Goal: Task Accomplishment & Management: Use online tool/utility

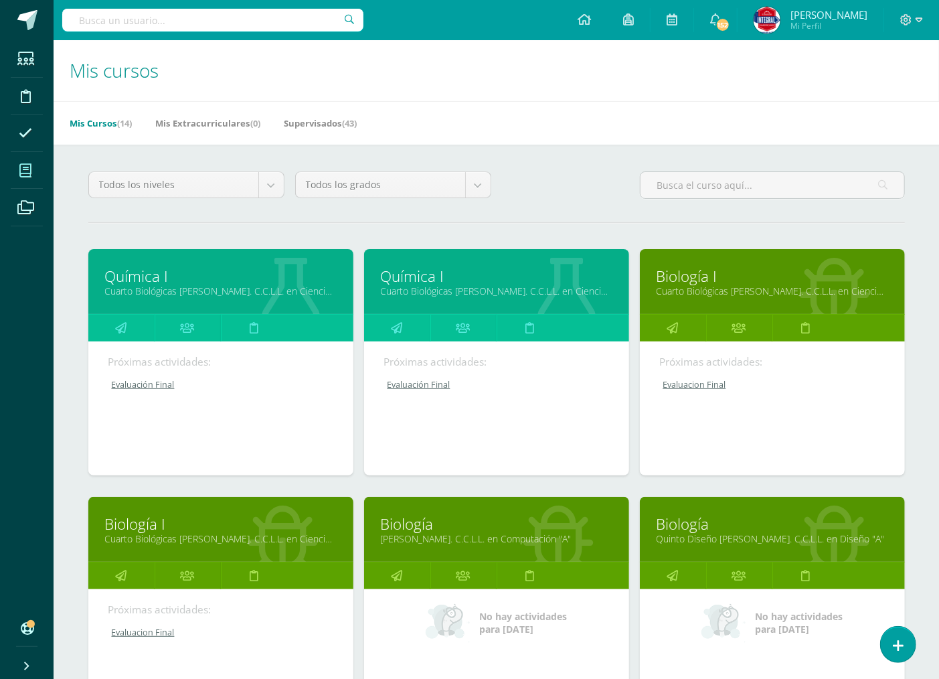
click at [162, 529] on link "Biología I" at bounding box center [221, 523] width 232 height 21
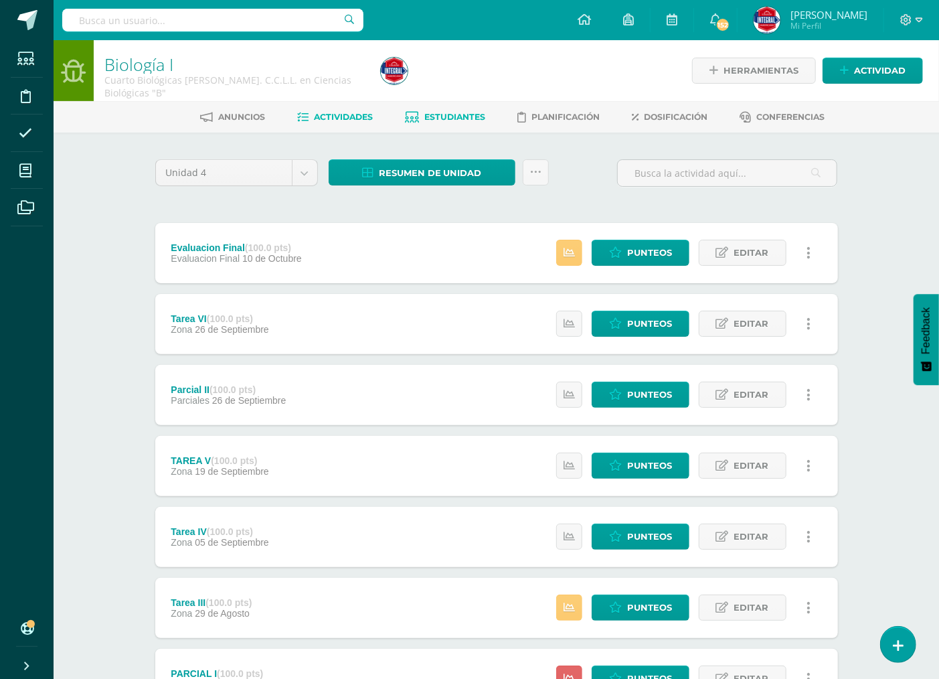
click at [467, 118] on span "Estudiantes" at bounding box center [454, 117] width 61 height 10
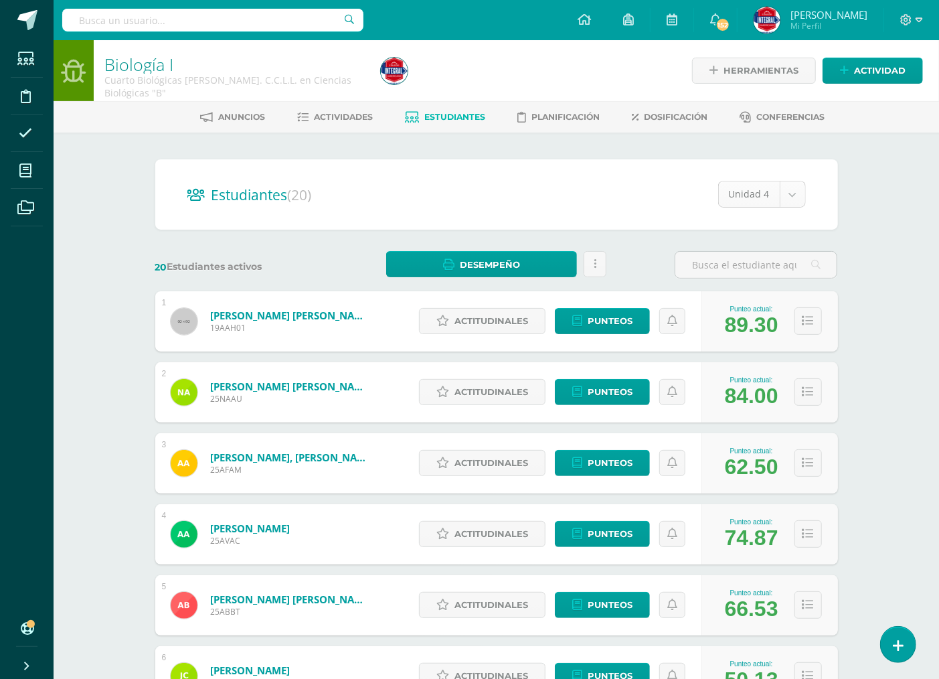
click at [793, 192] on body "Estudiantes Disciplina Asistencia Mis cursos Archivos Soporte Ayuda Reportar un…" at bounding box center [469, 537] width 939 height 1074
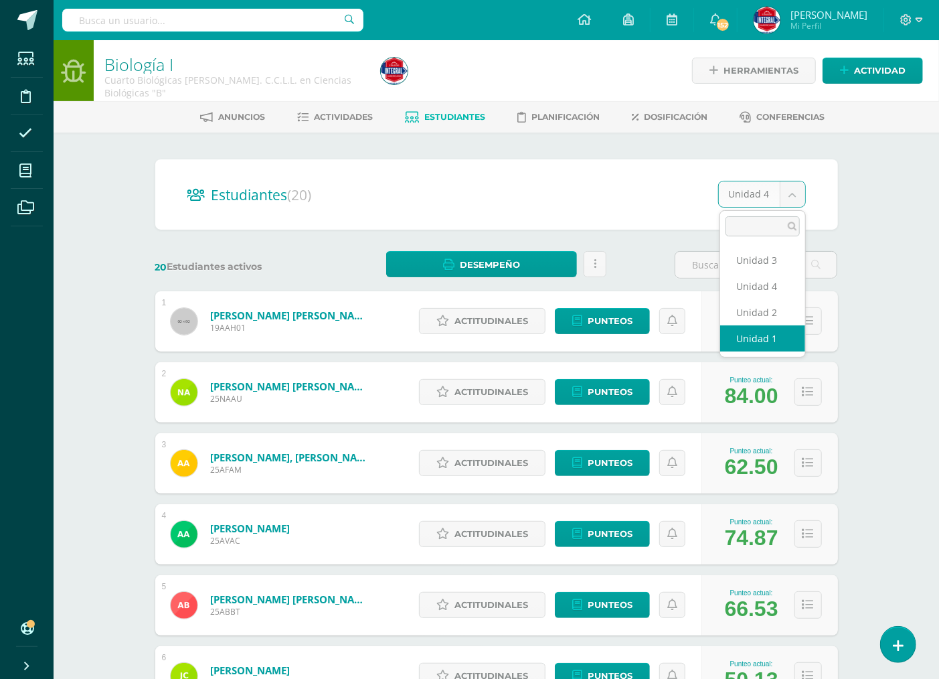
select select "/dashboard/teacher/section/4697/students/?unit=169735"
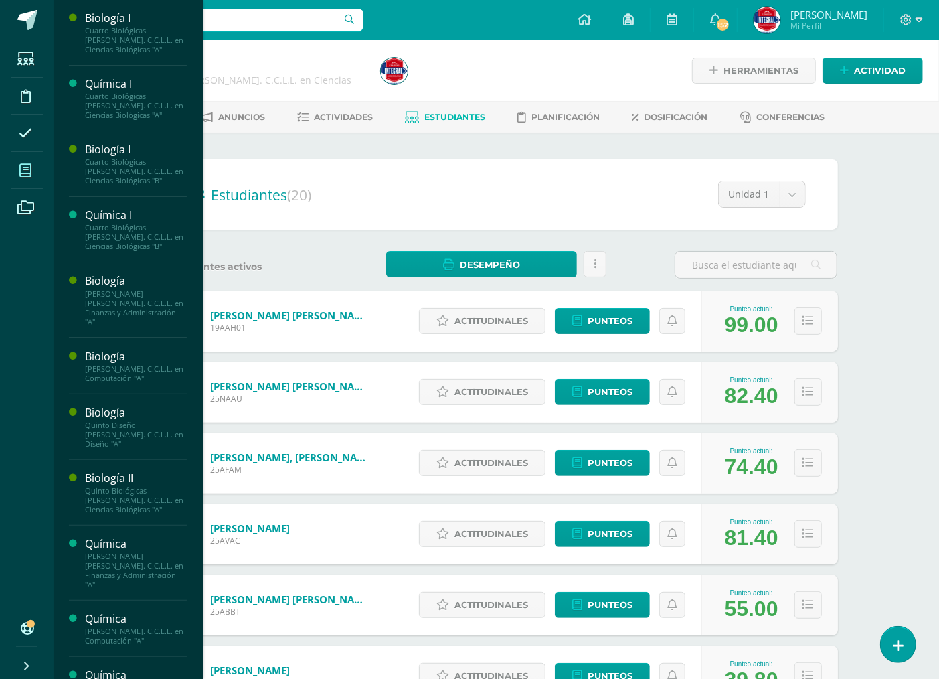
click at [31, 165] on icon at bounding box center [25, 170] width 12 height 13
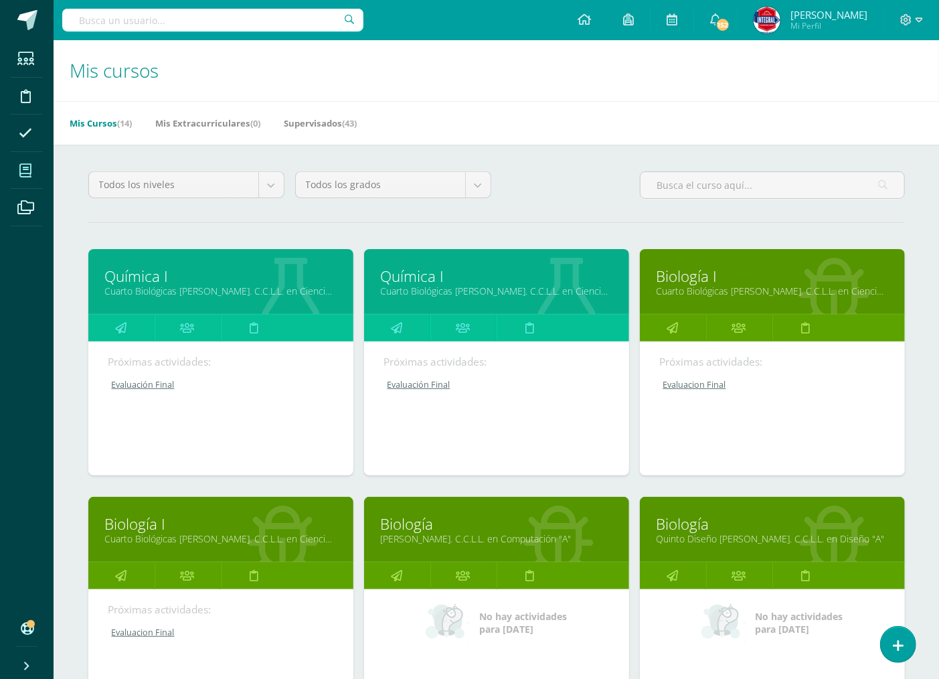
click at [694, 282] on link "Biología I" at bounding box center [773, 276] width 232 height 21
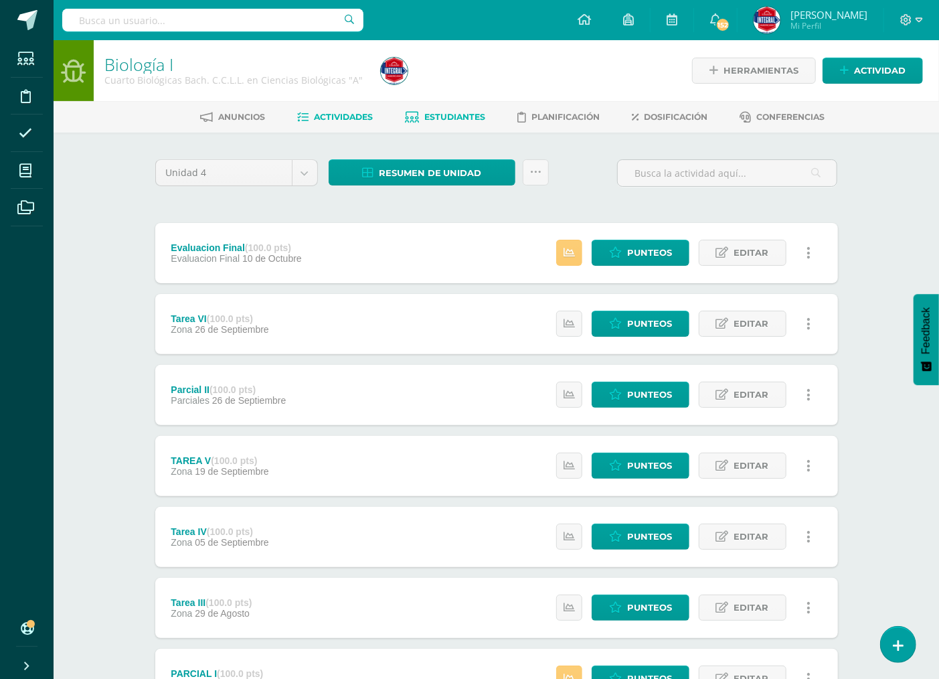
click at [442, 110] on link "Estudiantes" at bounding box center [445, 116] width 80 height 21
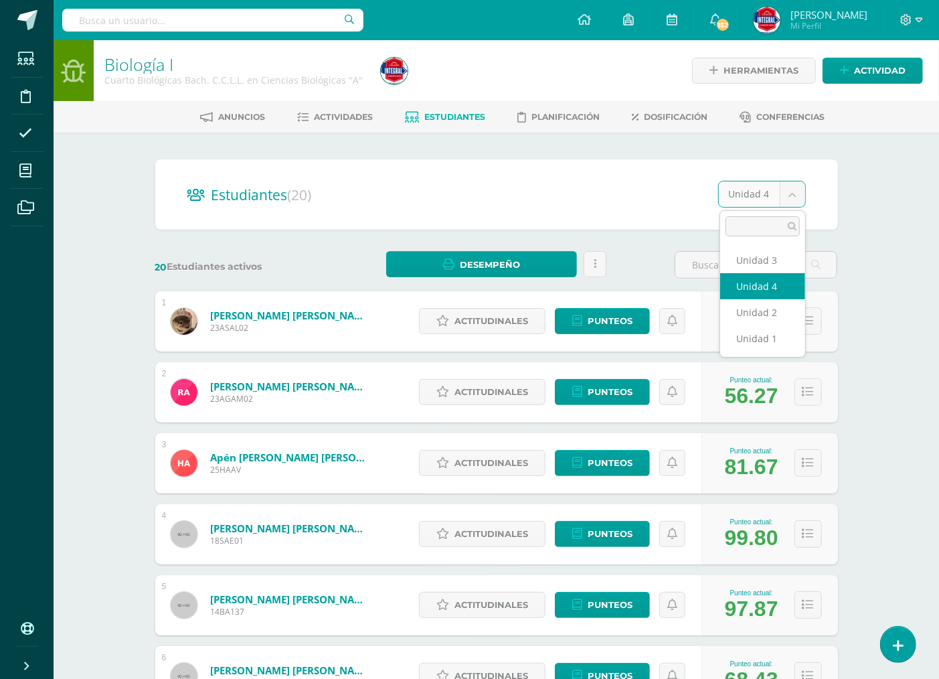
click at [791, 194] on body "Estudiantes Disciplina Asistencia Mis cursos Archivos Soporte Ayuda Reportar un…" at bounding box center [469, 537] width 939 height 1074
select select "/dashboard/teacher/section/4684/students/?unit=169648"
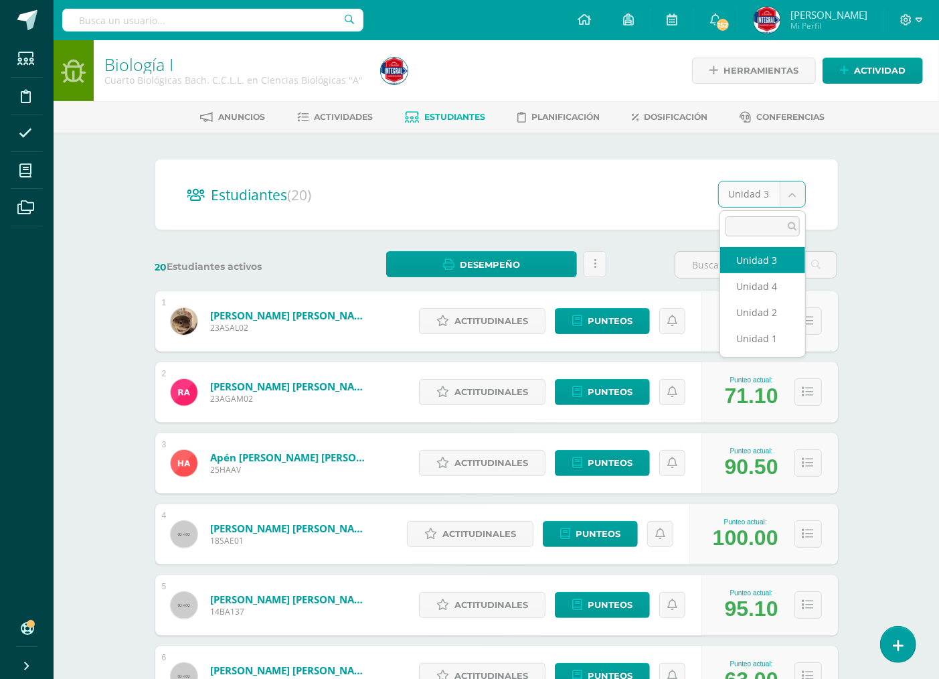
select select "/dashboard/teacher/section/4684/students/?unit=169647"
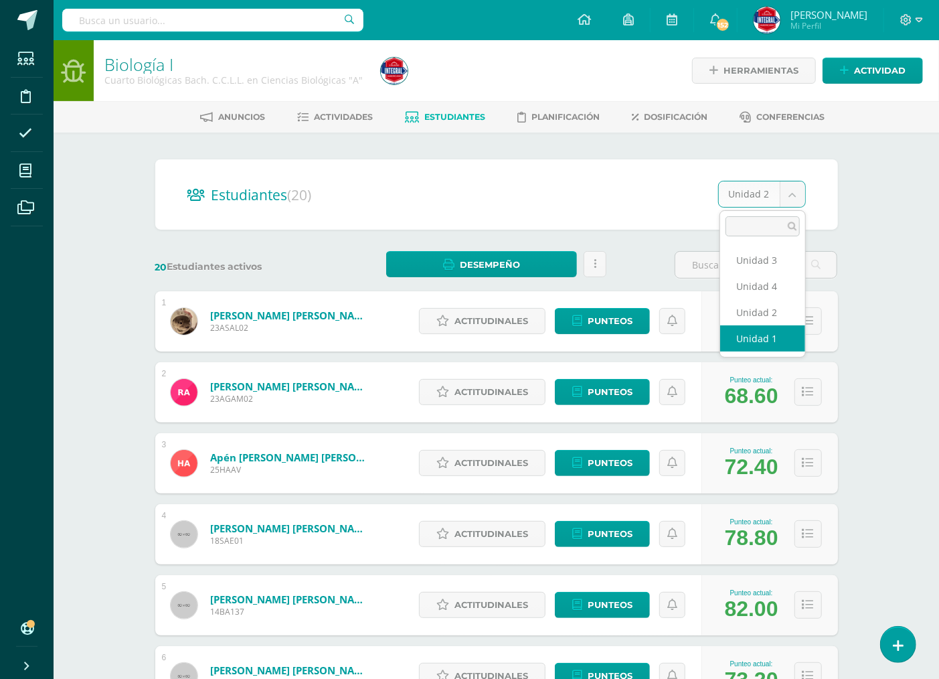
select select "/dashboard/teacher/section/4684/students/?unit=169644"
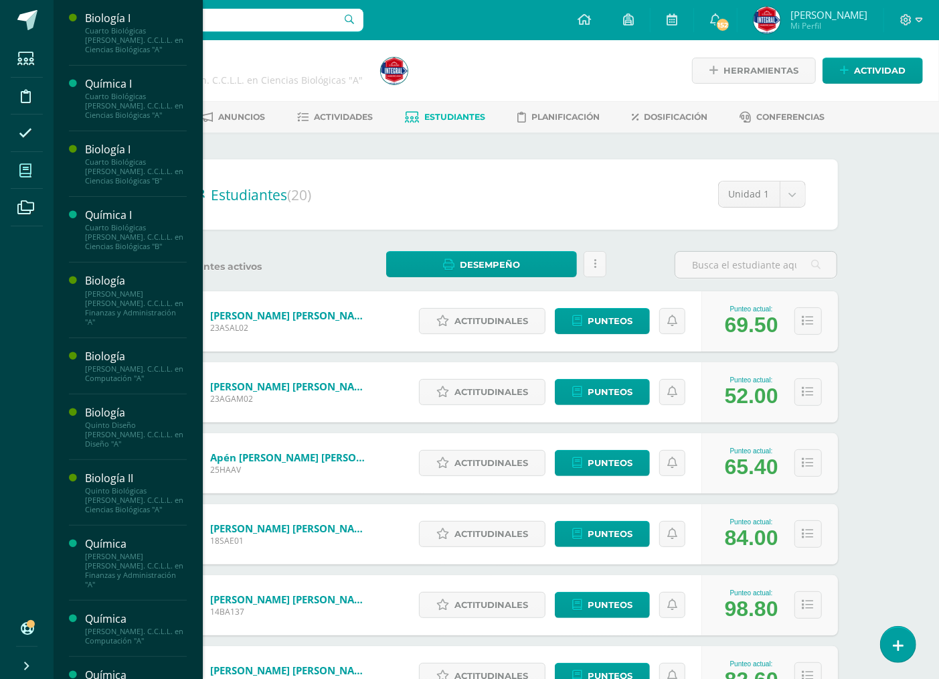
click at [18, 169] on span at bounding box center [26, 170] width 30 height 30
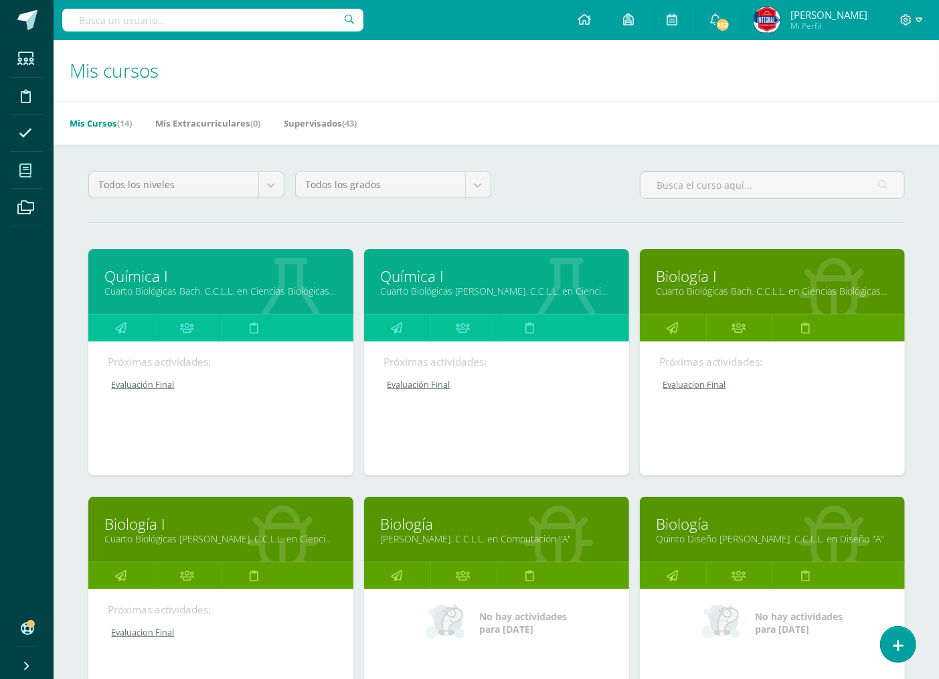
click at [177, 277] on link "Química I" at bounding box center [221, 276] width 232 height 21
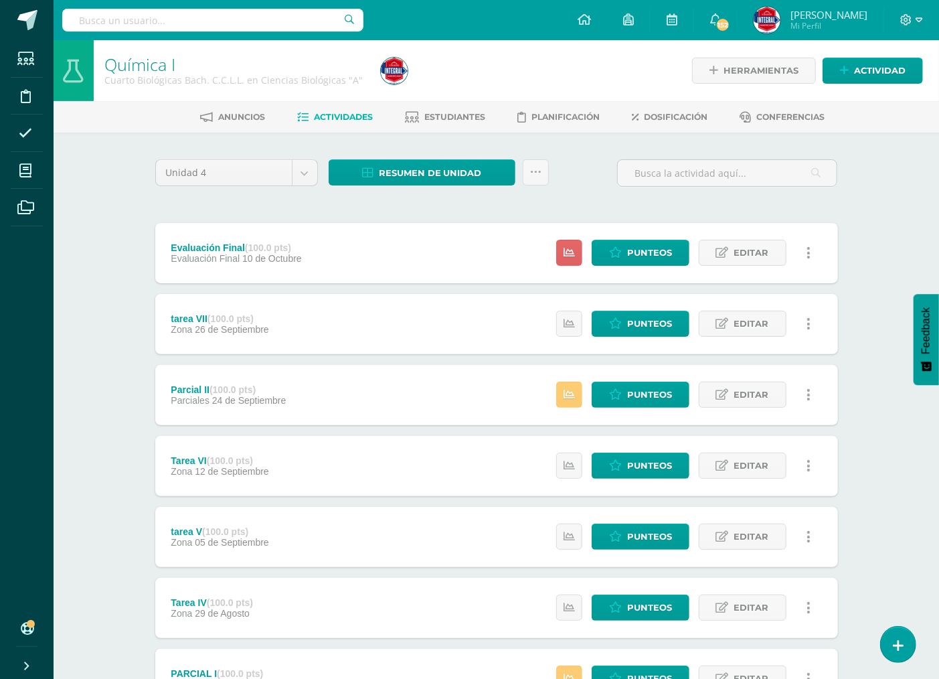
click at [455, 92] on div at bounding box center [517, 70] width 282 height 61
click at [450, 114] on span "Estudiantes" at bounding box center [454, 117] width 61 height 10
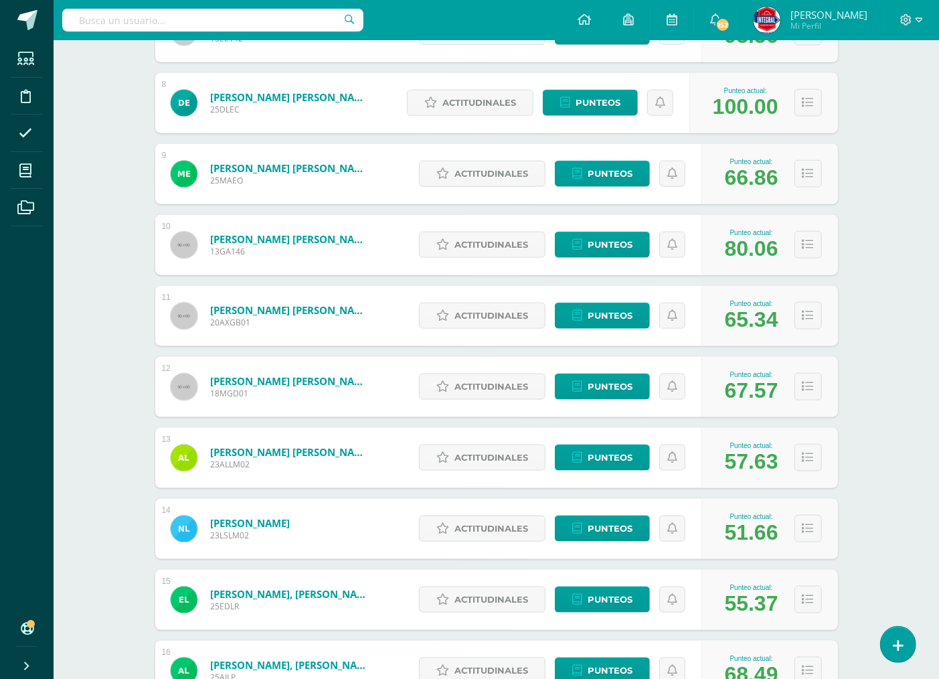
scroll to position [766, 0]
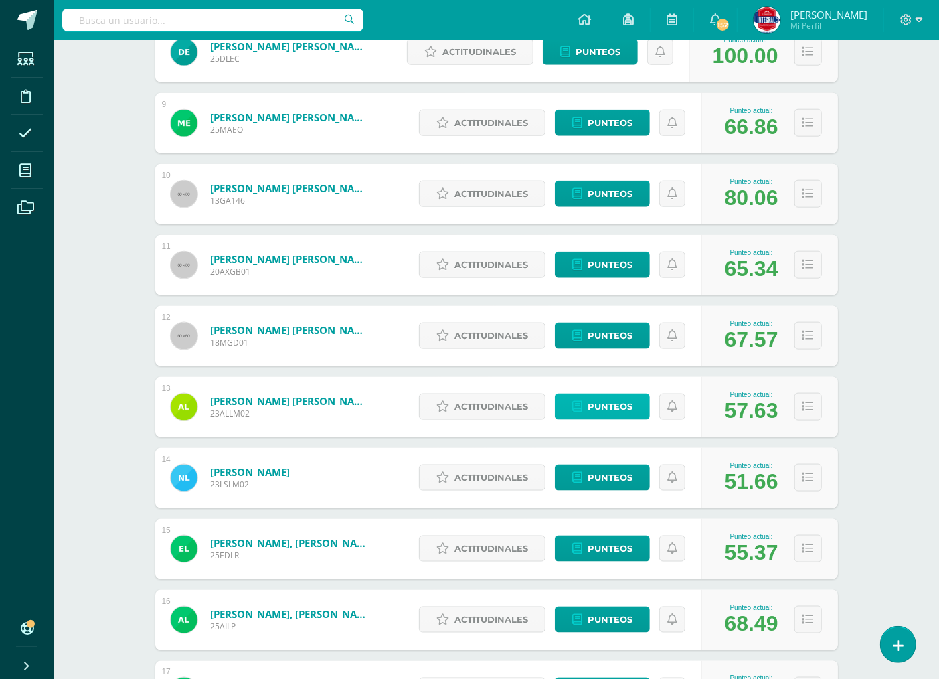
click at [603, 402] on span "Punteos" at bounding box center [610, 406] width 45 height 25
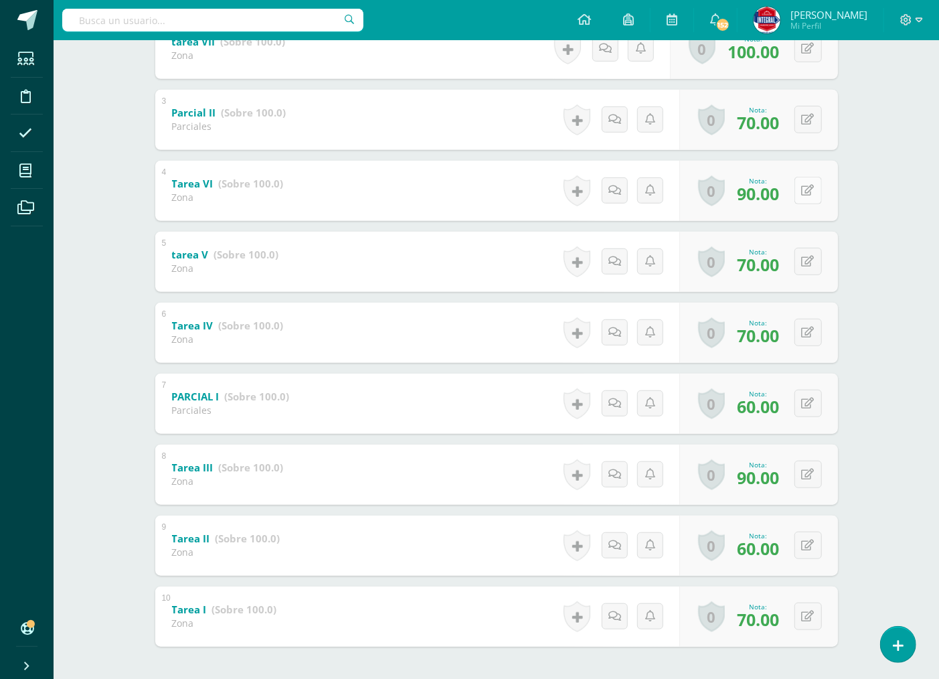
scroll to position [437, 0]
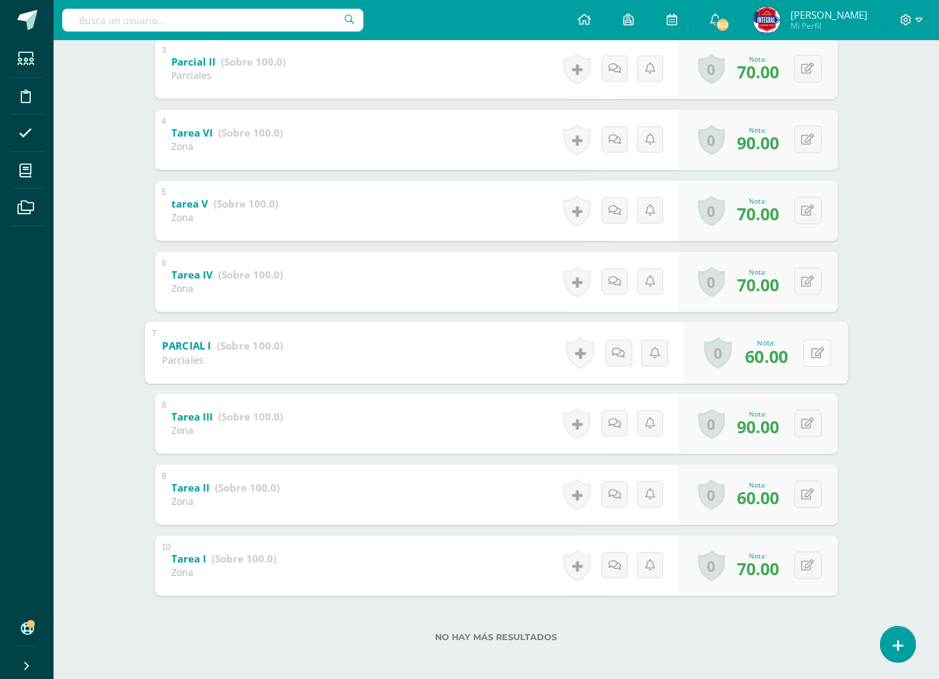
click at [811, 351] on icon at bounding box center [817, 352] width 13 height 11
type input "80"
drag, startPoint x: 681, startPoint y: 357, endPoint x: 718, endPoint y: 366, distance: 38.0
click at [693, 359] on input "60.00" at bounding box center [668, 356] width 54 height 27
click at [776, 360] on icon at bounding box center [782, 356] width 12 height 11
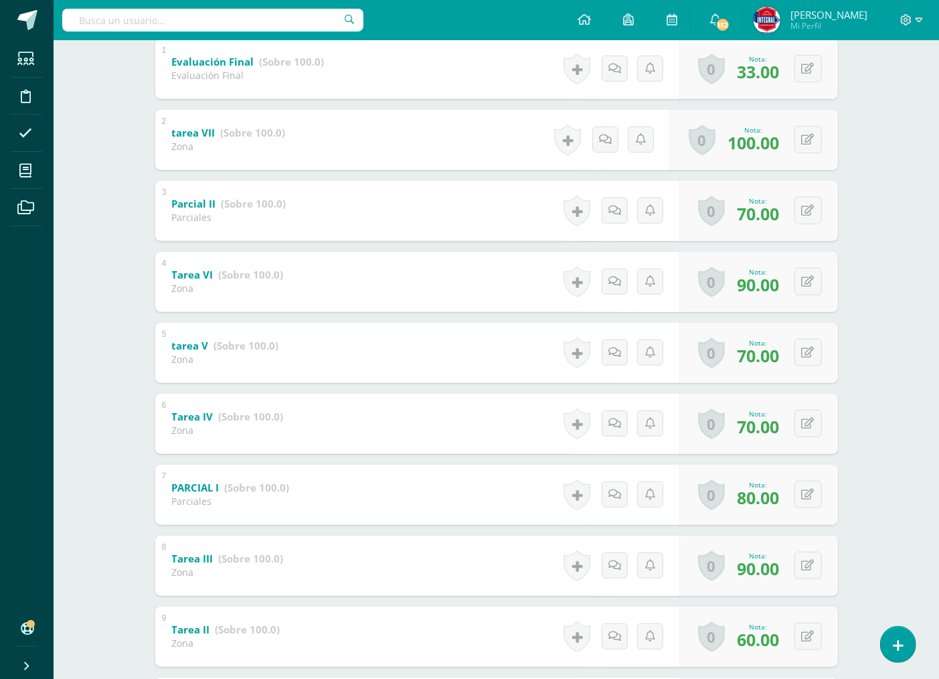
scroll to position [288, 0]
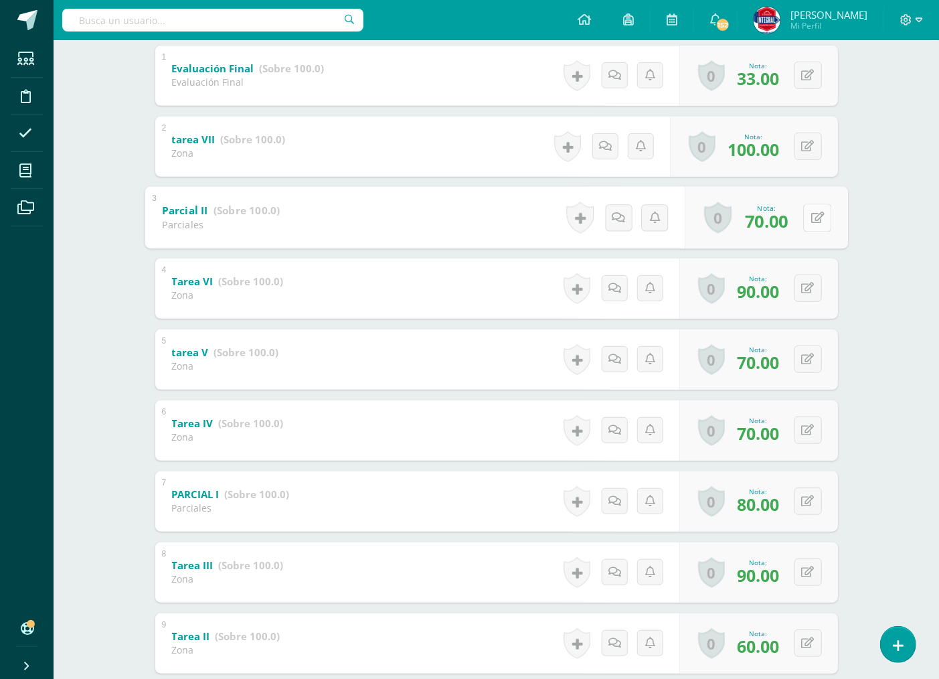
click at [805, 211] on button at bounding box center [817, 217] width 28 height 28
type input "90"
click at [781, 216] on icon at bounding box center [782, 221] width 12 height 11
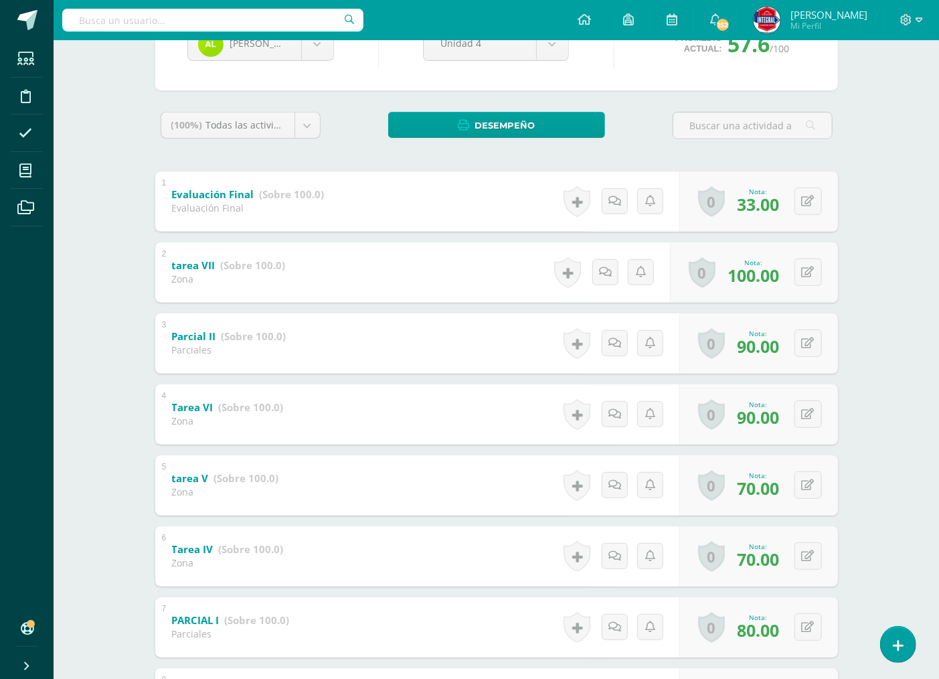
scroll to position [0, 0]
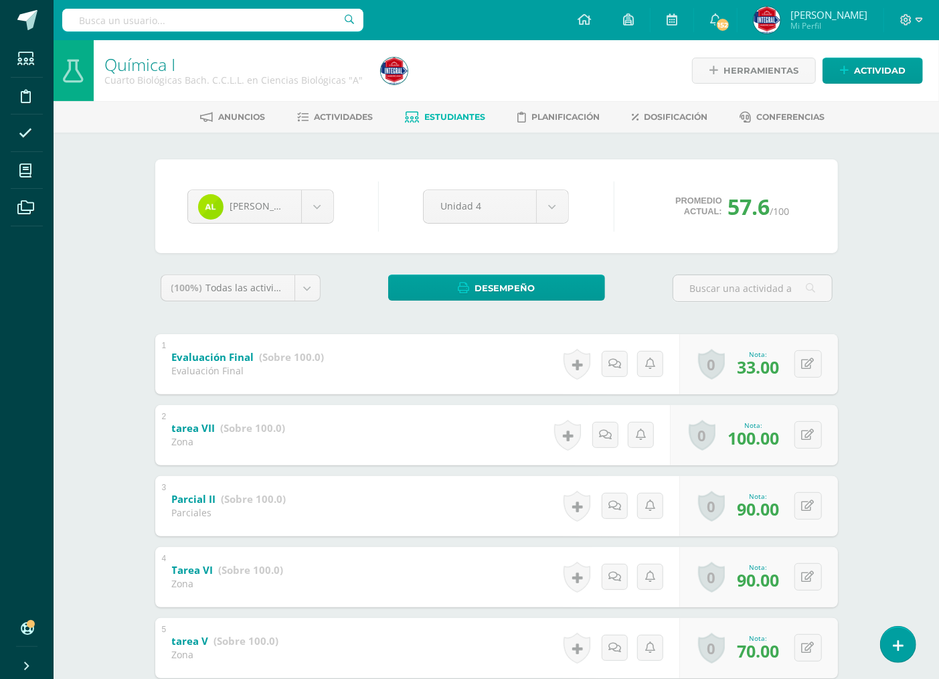
click at [446, 118] on span "Estudiantes" at bounding box center [454, 117] width 61 height 10
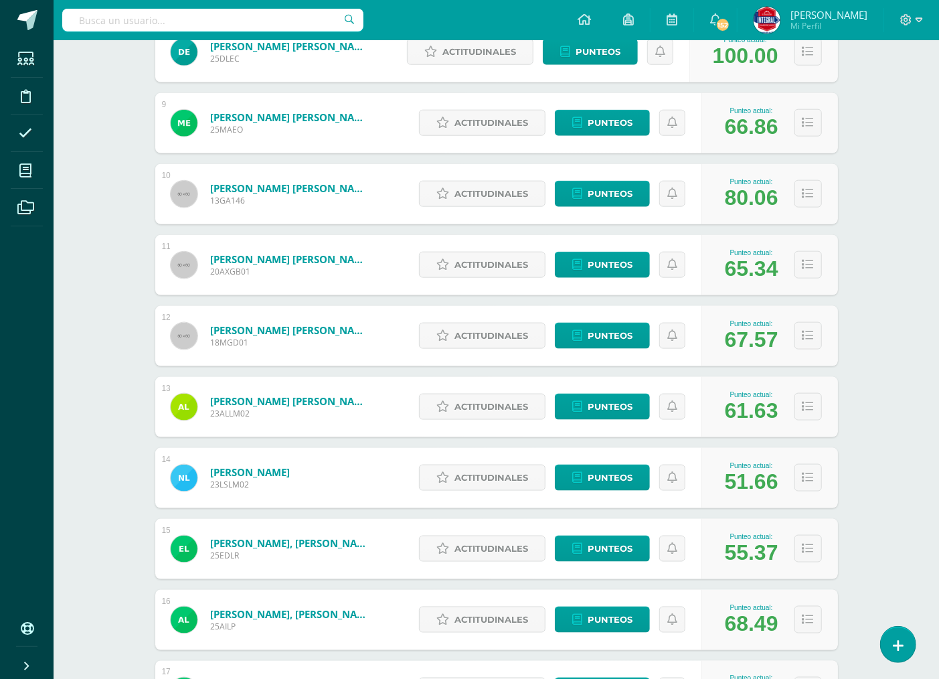
scroll to position [840, 0]
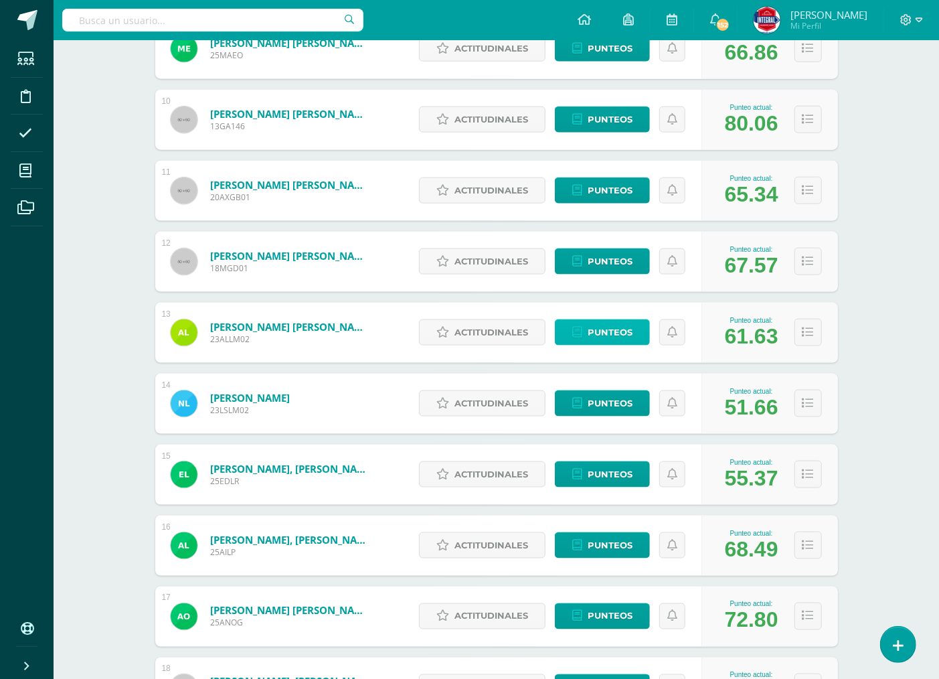
click at [625, 333] on span "Punteos" at bounding box center [610, 332] width 45 height 25
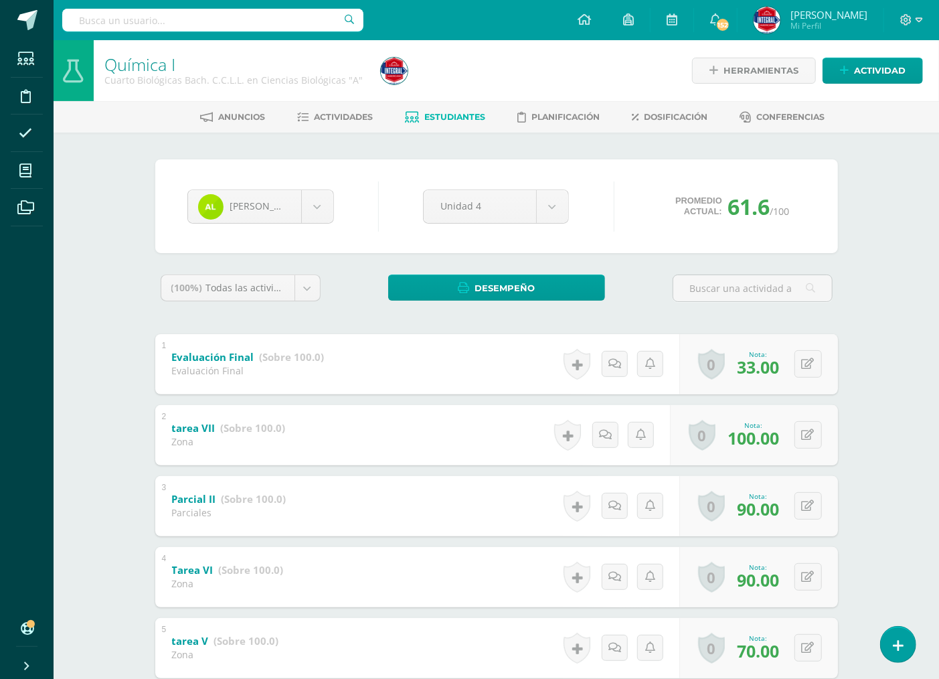
click at [447, 116] on span "Estudiantes" at bounding box center [454, 117] width 61 height 10
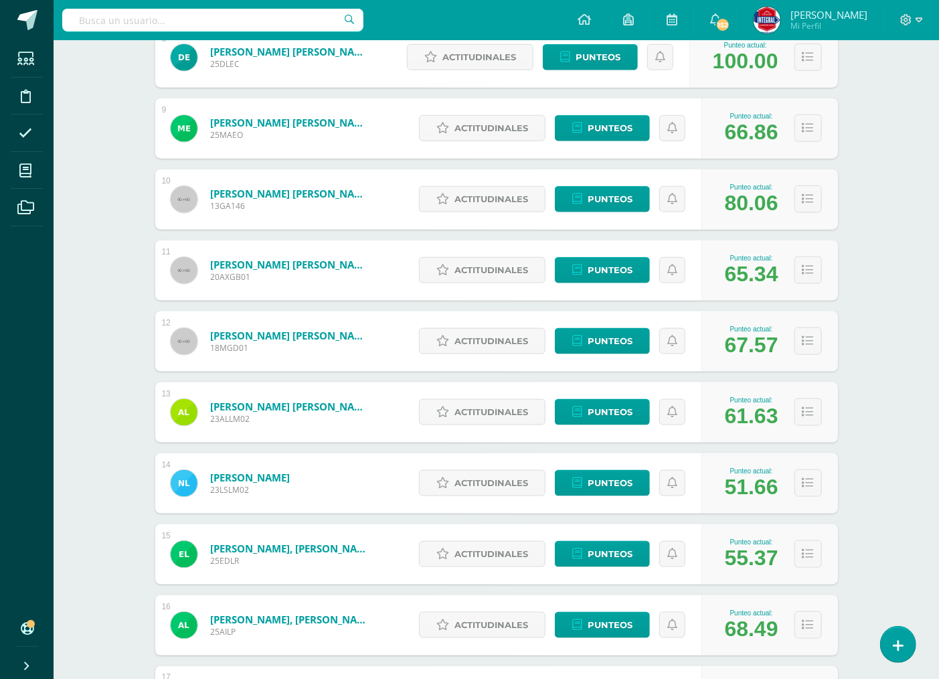
scroll to position [766, 0]
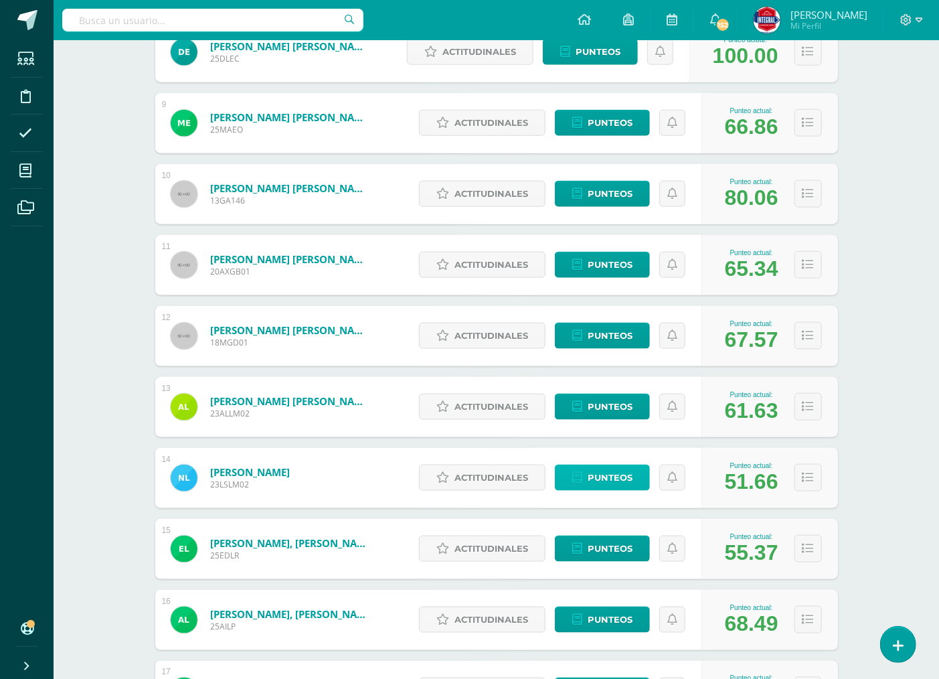
click at [624, 473] on span "Punteos" at bounding box center [610, 477] width 45 height 25
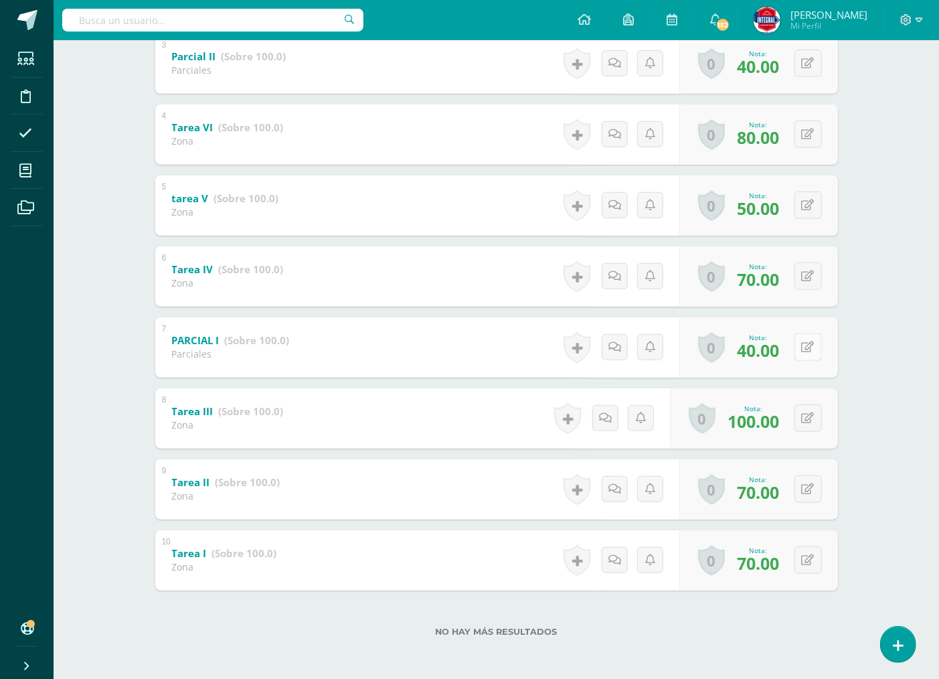
scroll to position [293, 0]
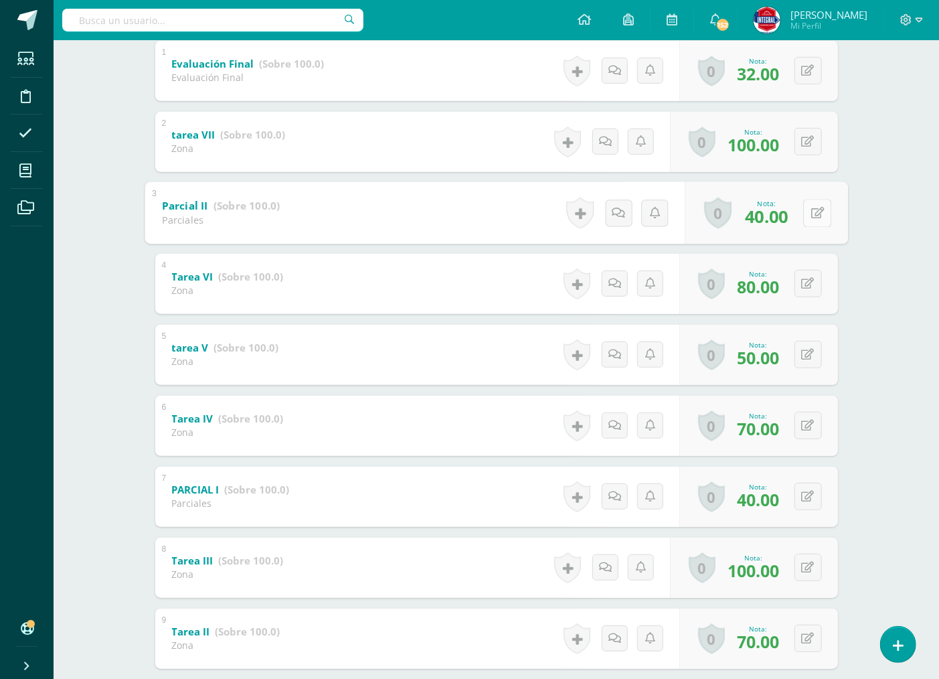
click at [810, 217] on button at bounding box center [817, 213] width 28 height 28
type input "100"
click at [784, 220] on icon at bounding box center [782, 217] width 12 height 11
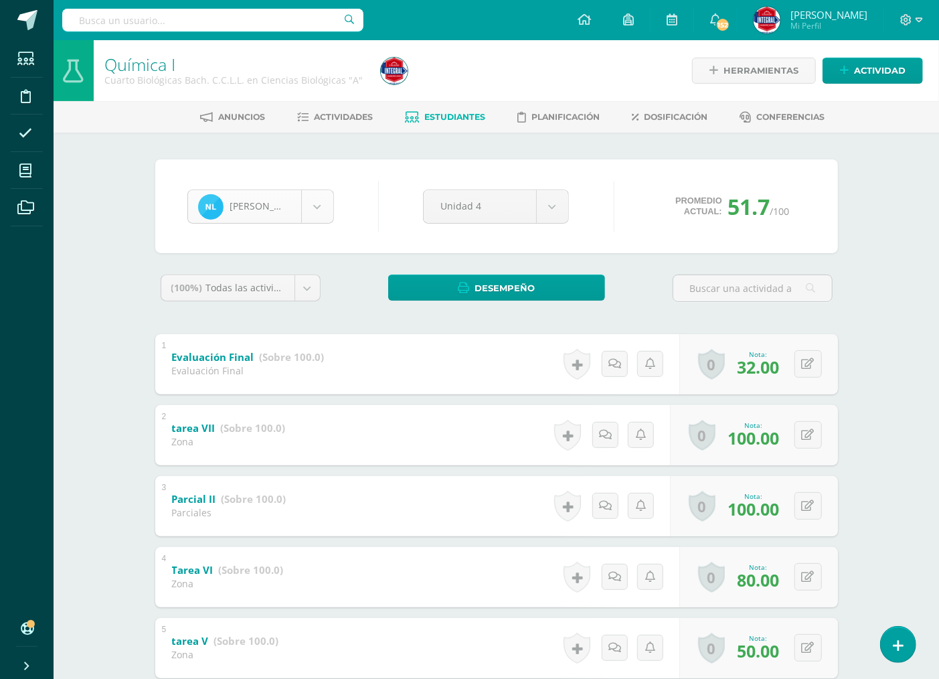
scroll to position [507, 0]
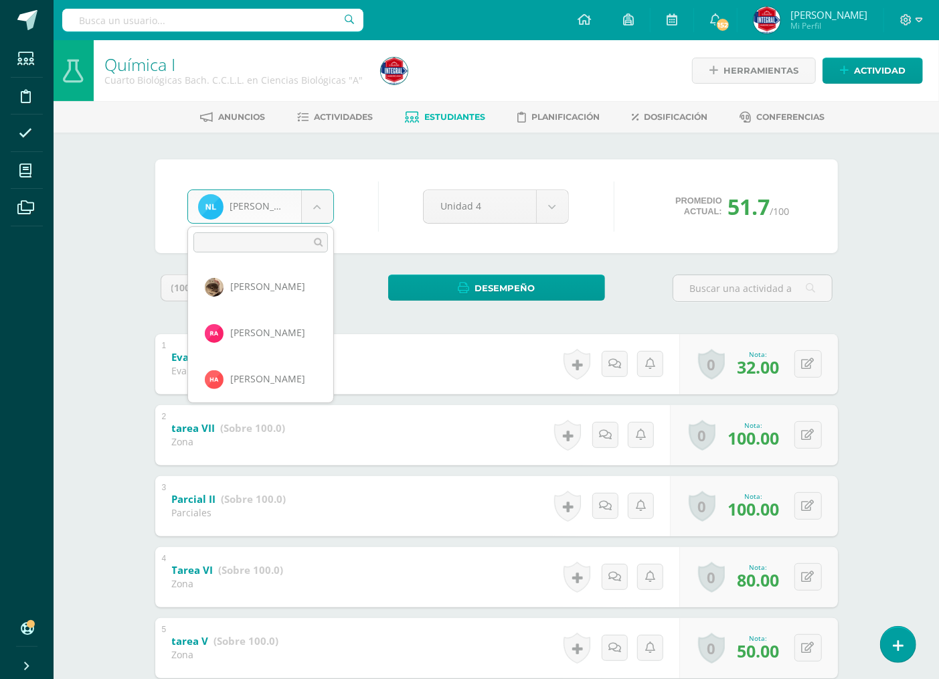
click at [322, 197] on body "Estudiantes Disciplina Asistencia Mis cursos Archivos Soporte Ayuda Reportar un…" at bounding box center [469, 561] width 939 height 1122
select select "2397"
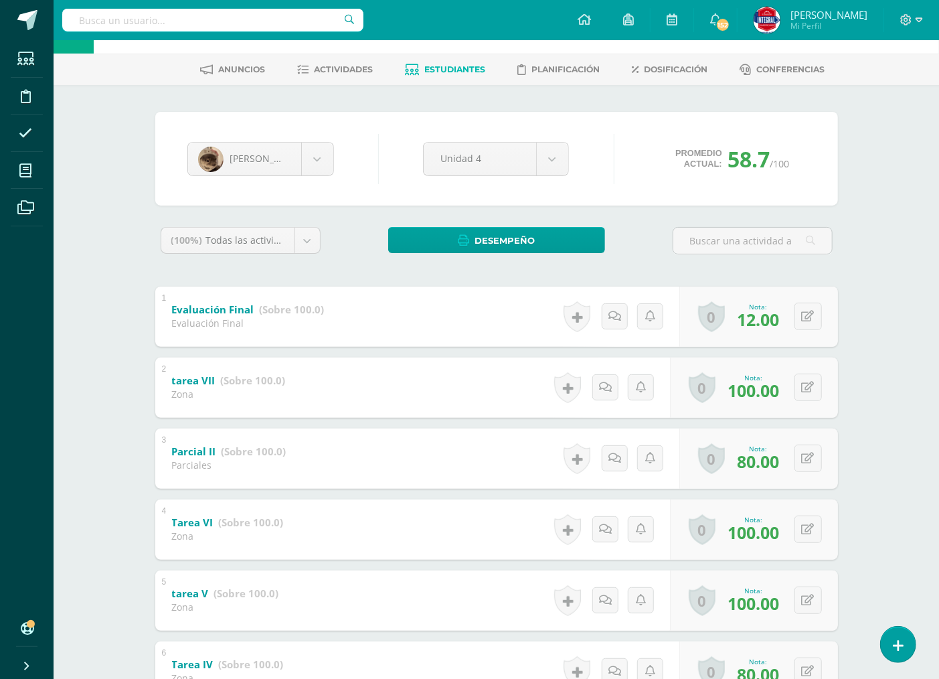
scroll to position [74, 0]
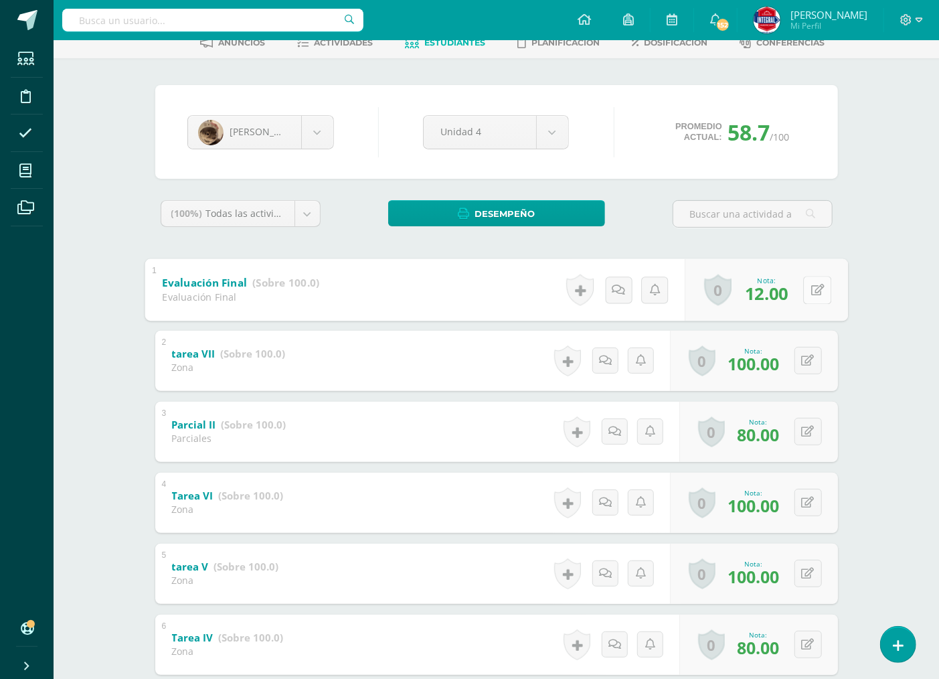
click at [812, 291] on icon at bounding box center [817, 289] width 13 height 11
type input "20"
click at [777, 299] on link at bounding box center [781, 293] width 27 height 27
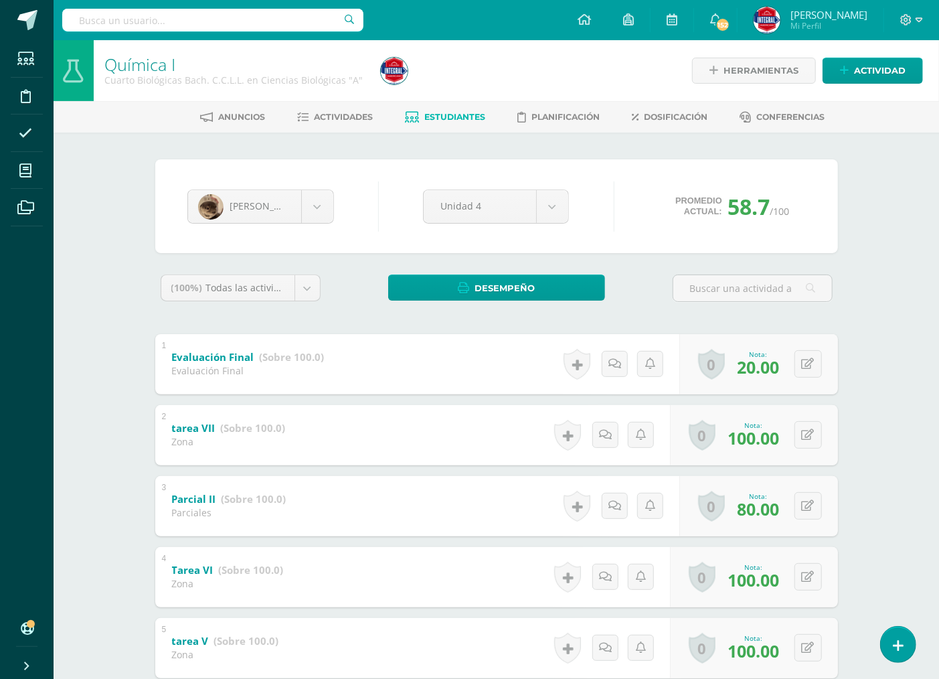
click at [467, 123] on link "Estudiantes" at bounding box center [445, 116] width 80 height 21
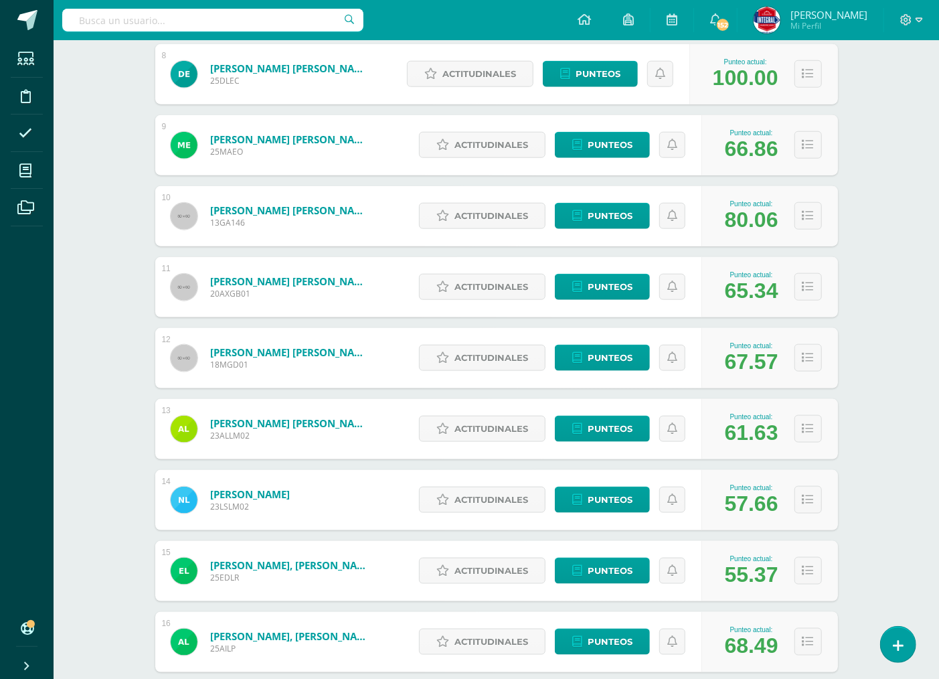
scroll to position [1108, 0]
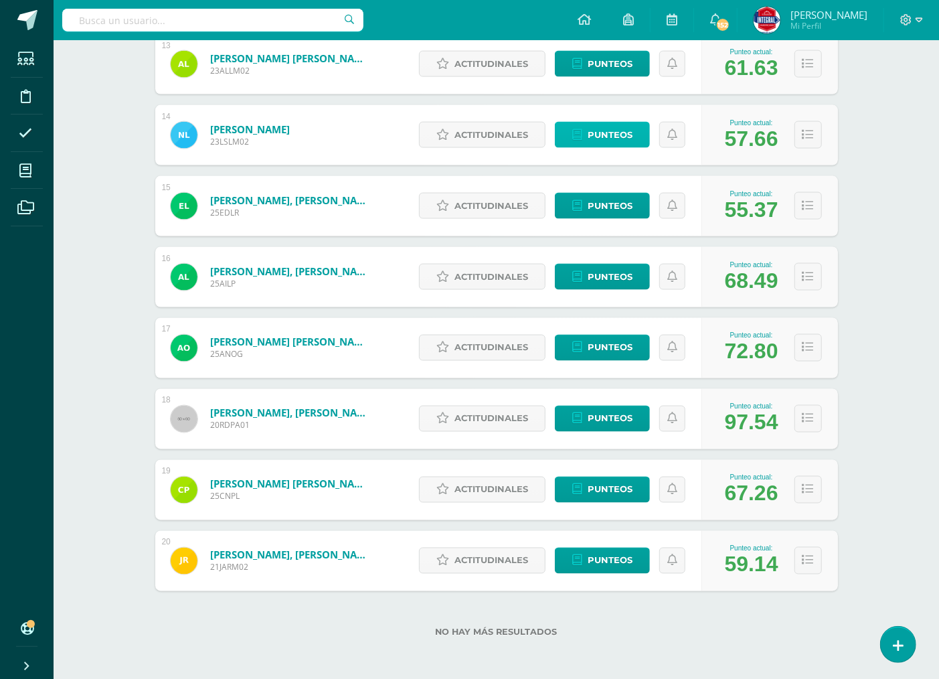
click at [599, 134] on span "Punteos" at bounding box center [610, 134] width 45 height 25
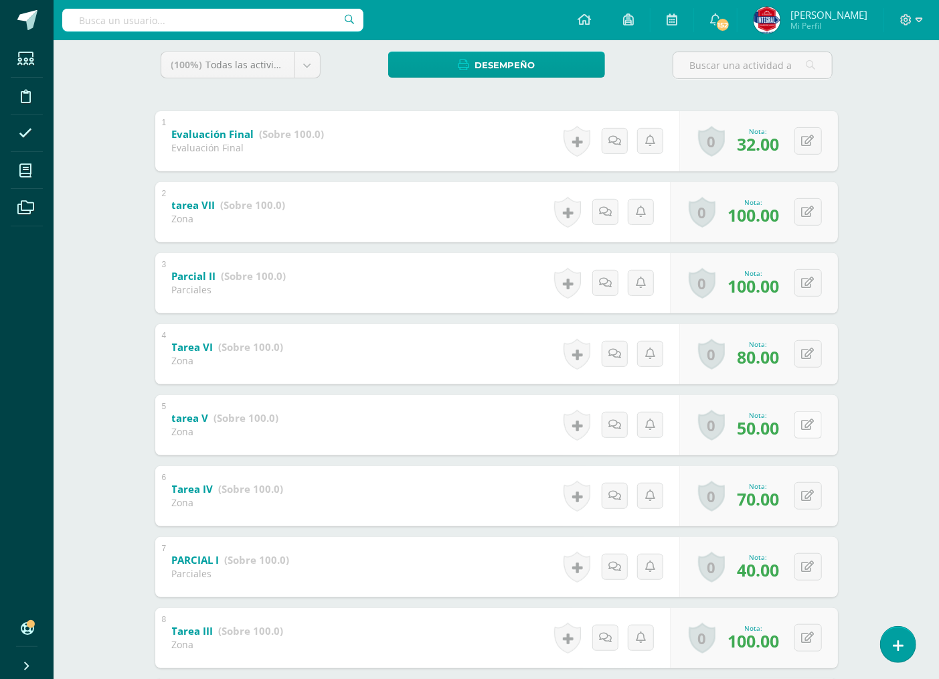
scroll to position [297, 0]
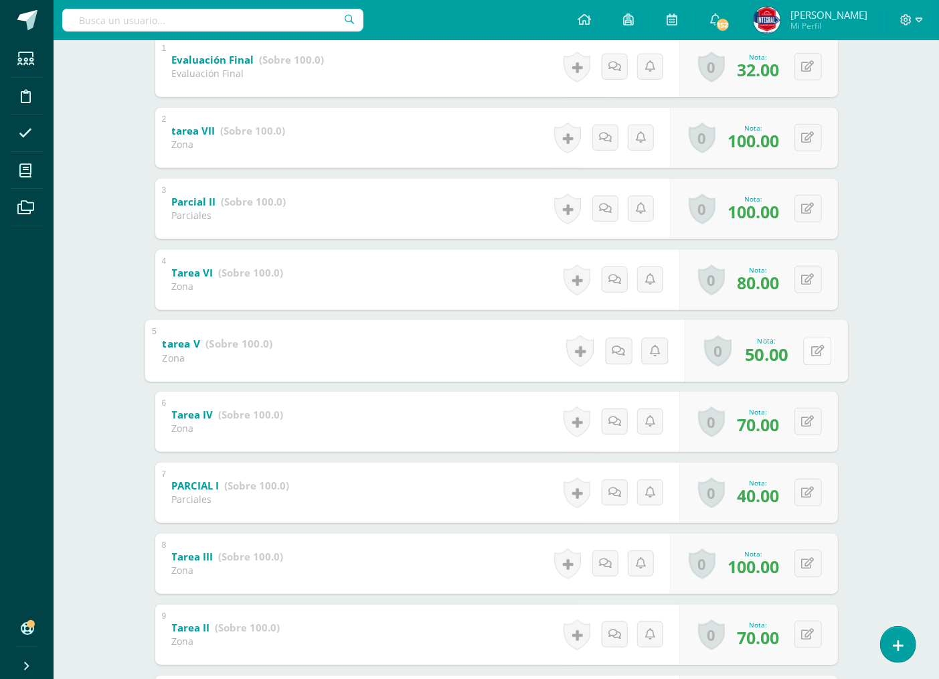
click at [817, 345] on button at bounding box center [817, 351] width 28 height 28
type input "70"
click at [781, 350] on icon at bounding box center [782, 354] width 12 height 11
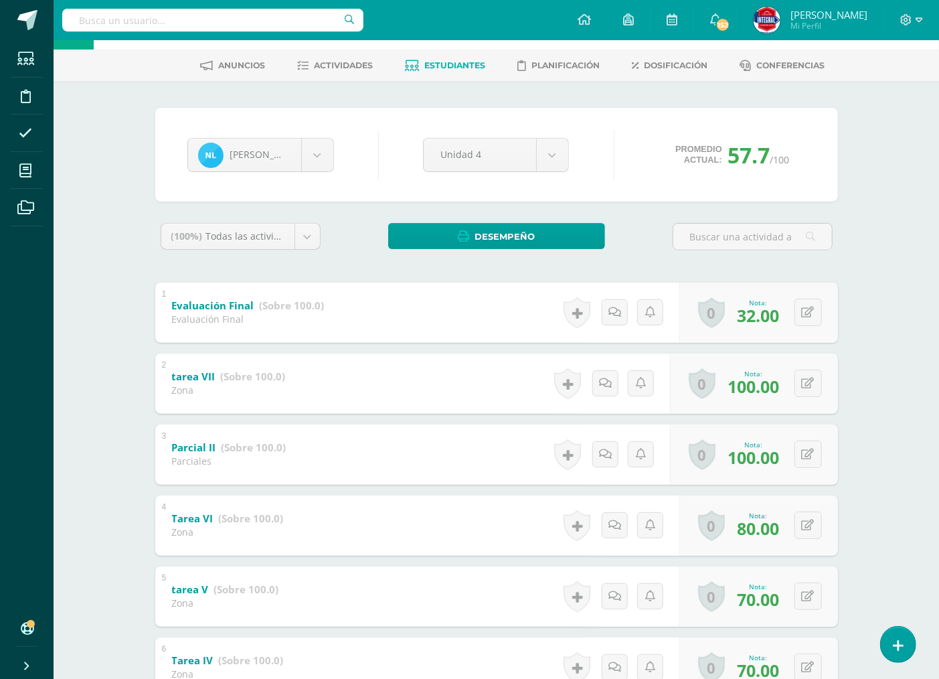
scroll to position [0, 0]
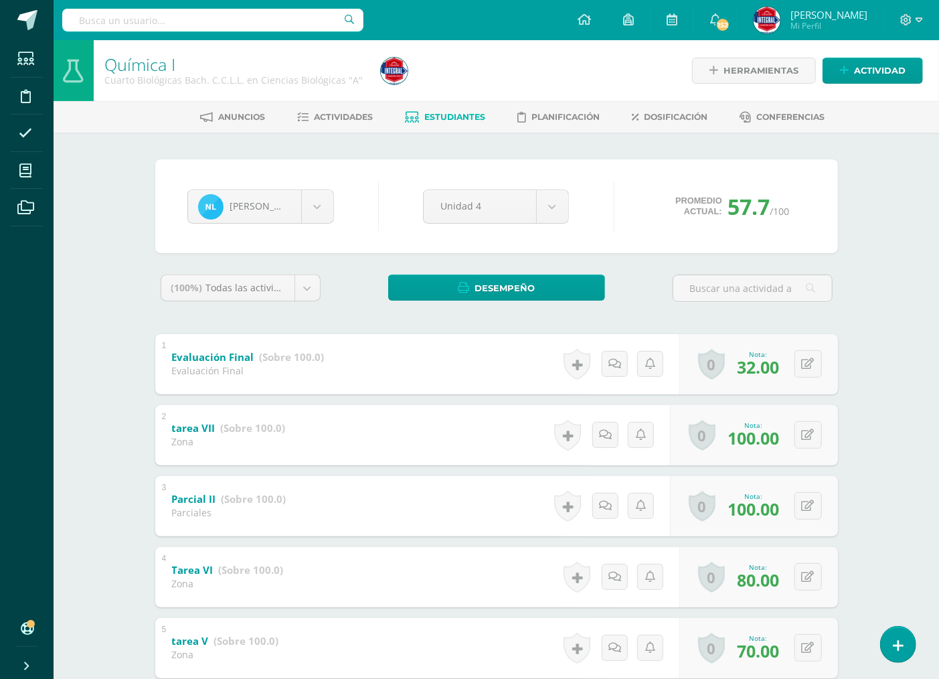
click at [467, 118] on span "Estudiantes" at bounding box center [454, 117] width 61 height 10
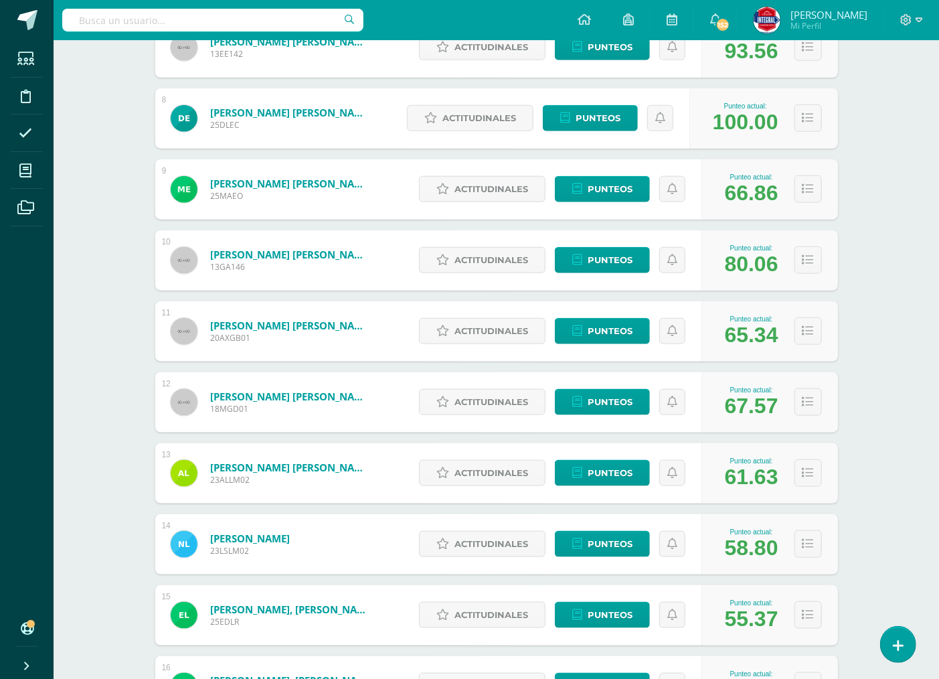
scroll to position [766, 0]
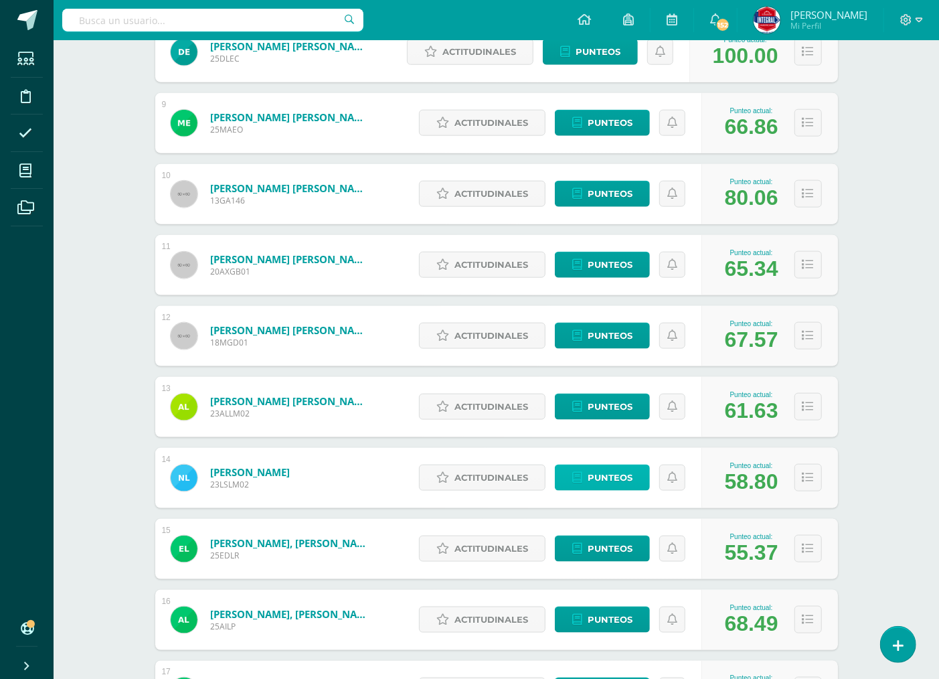
click at [584, 472] on link "Punteos" at bounding box center [602, 478] width 95 height 26
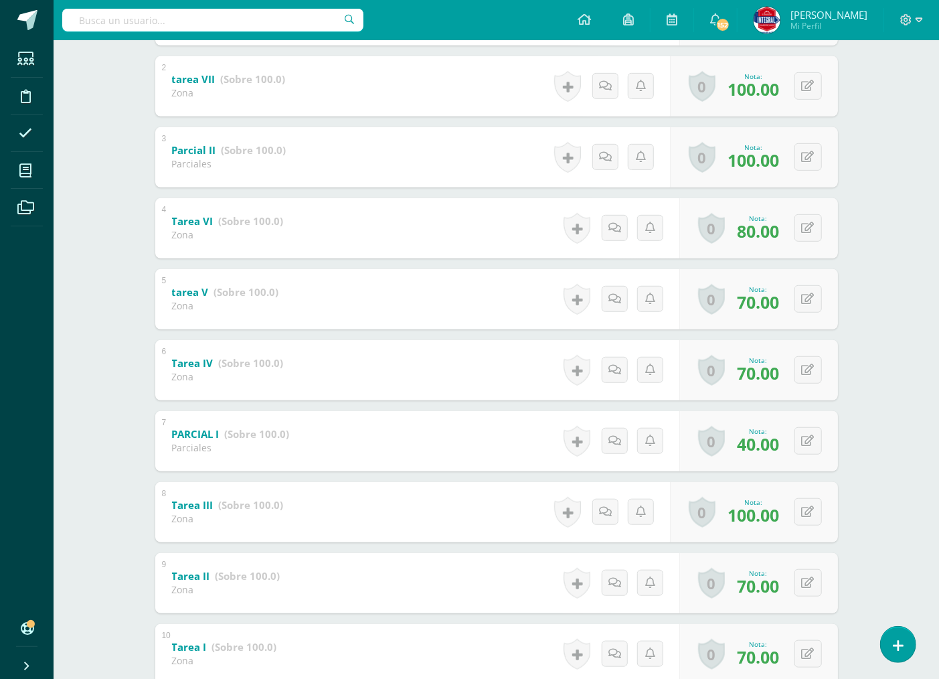
scroll to position [442, 0]
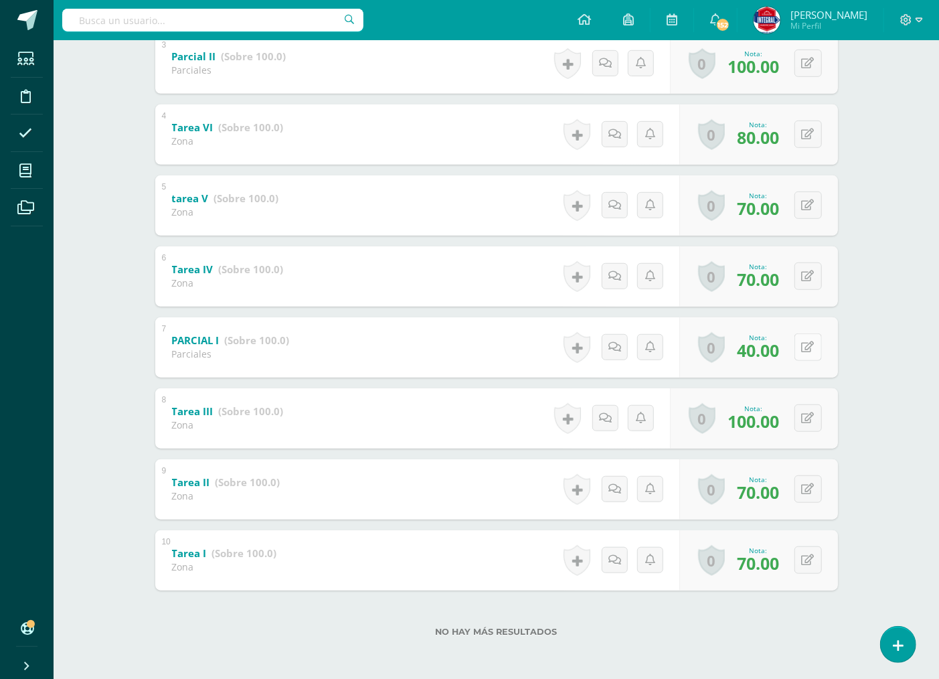
click at [804, 339] on button at bounding box center [808, 346] width 27 height 27
type input "70"
click at [790, 357] on link at bounding box center [781, 351] width 27 height 27
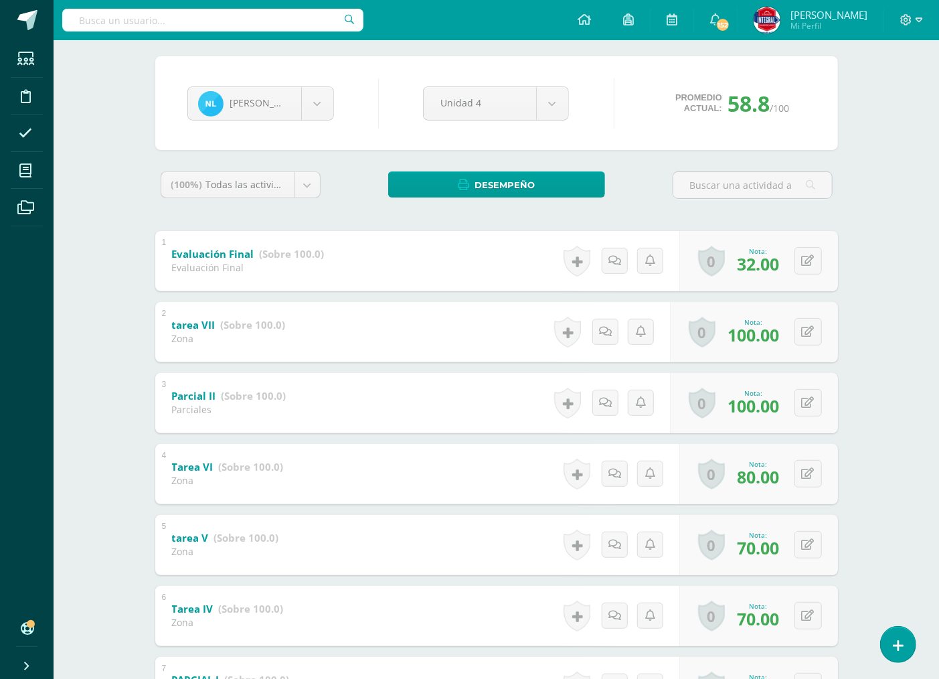
scroll to position [0, 0]
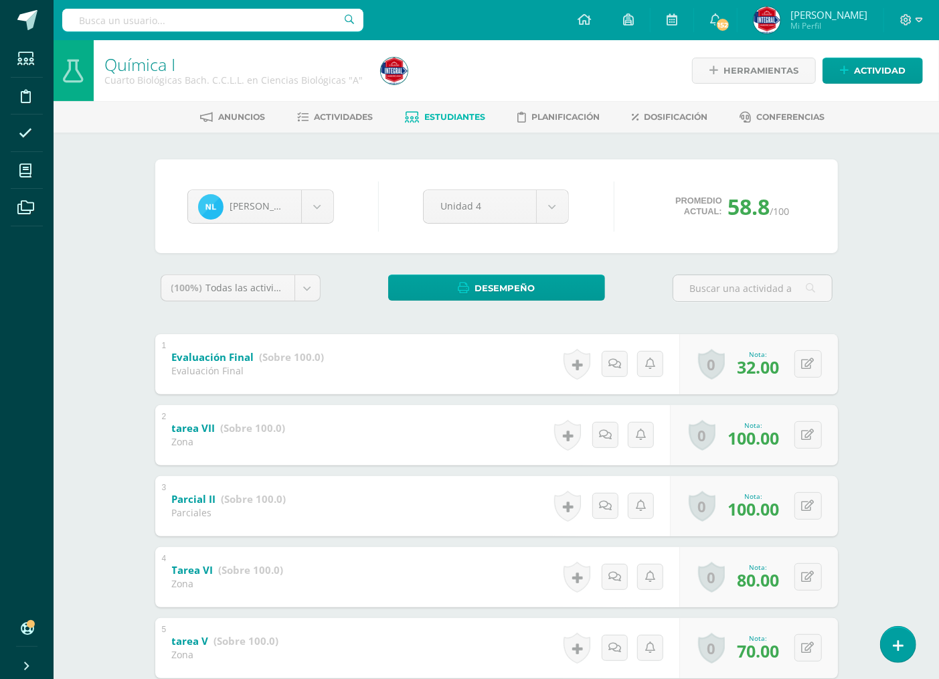
click at [419, 110] on link "Estudiantes" at bounding box center [445, 116] width 80 height 21
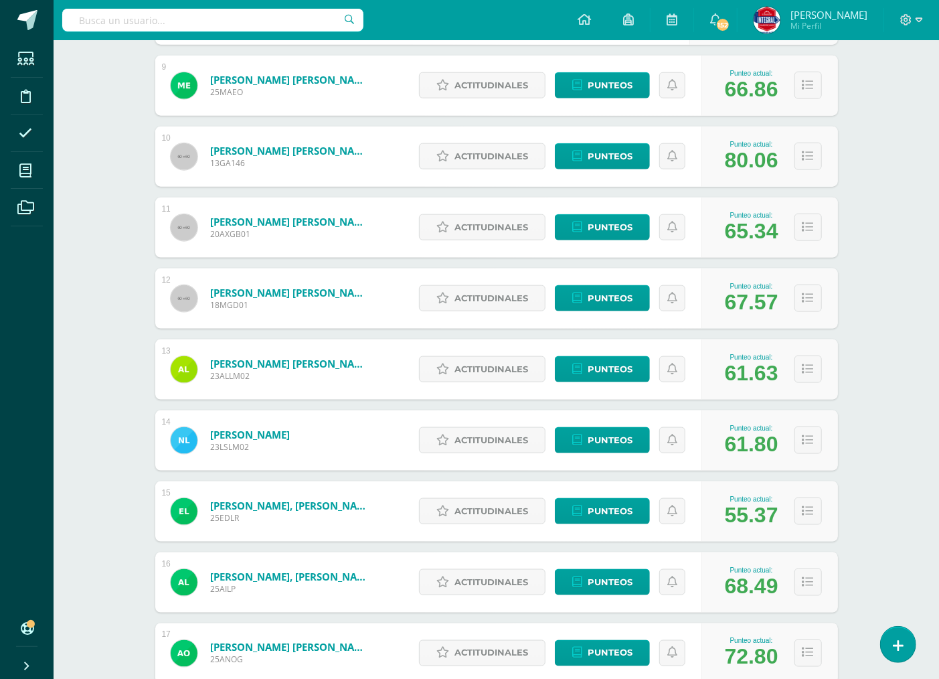
scroll to position [840, 0]
